Goal: Task Accomplishment & Management: Manage account settings

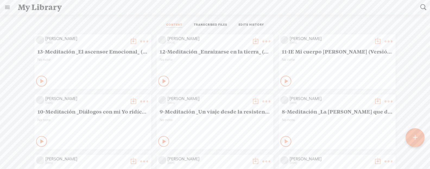
click at [7, 6] on link at bounding box center [7, 7] width 14 height 14
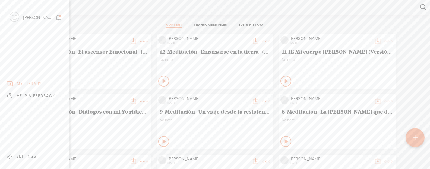
click at [20, 14] on div "[PERSON_NAME]" at bounding box center [28, 17] width 52 height 27
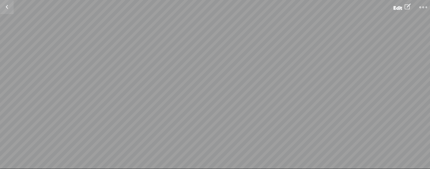
scroll to position [0, 1]
click at [7, 8] on link at bounding box center [7, 7] width 14 height 14
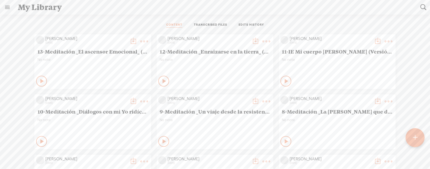
click at [8, 10] on link at bounding box center [7, 7] width 14 height 14
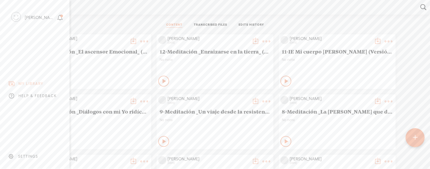
click at [28, 155] on div "SETTINGS" at bounding box center [28, 157] width 20 height 5
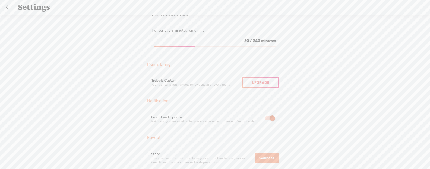
scroll to position [139, 0]
